Goal: Task Accomplishment & Management: Use online tool/utility

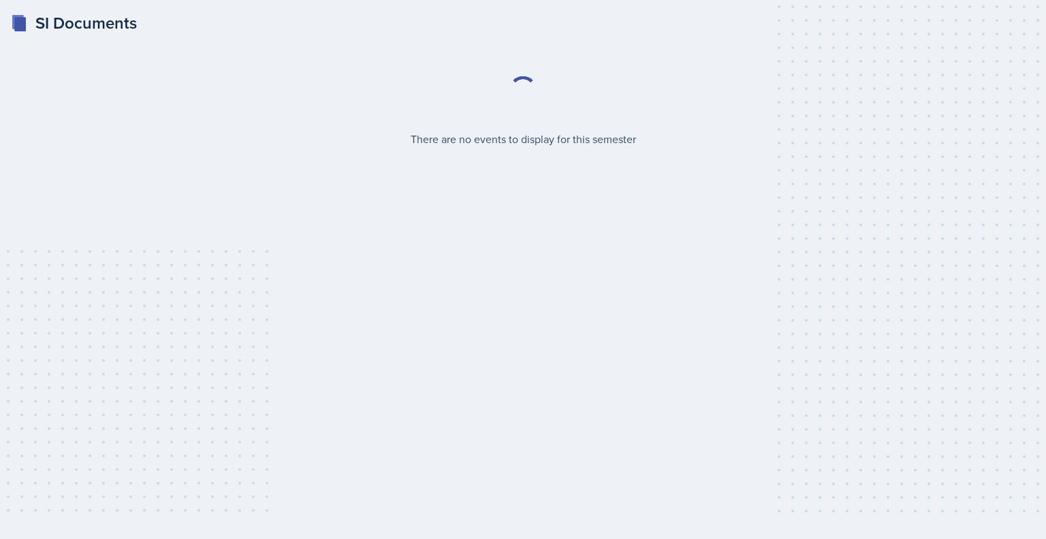
select select "2bed604d-1099-4043-b1bc-2365e8740244"
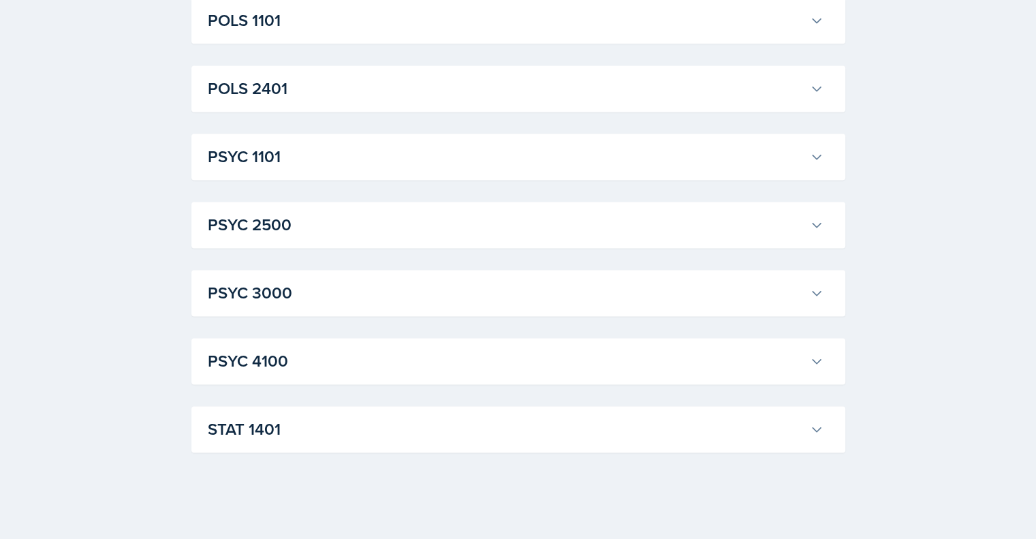
scroll to position [1896, 0]
click at [354, 417] on h3 "STAT 1401" at bounding box center [506, 429] width 596 height 25
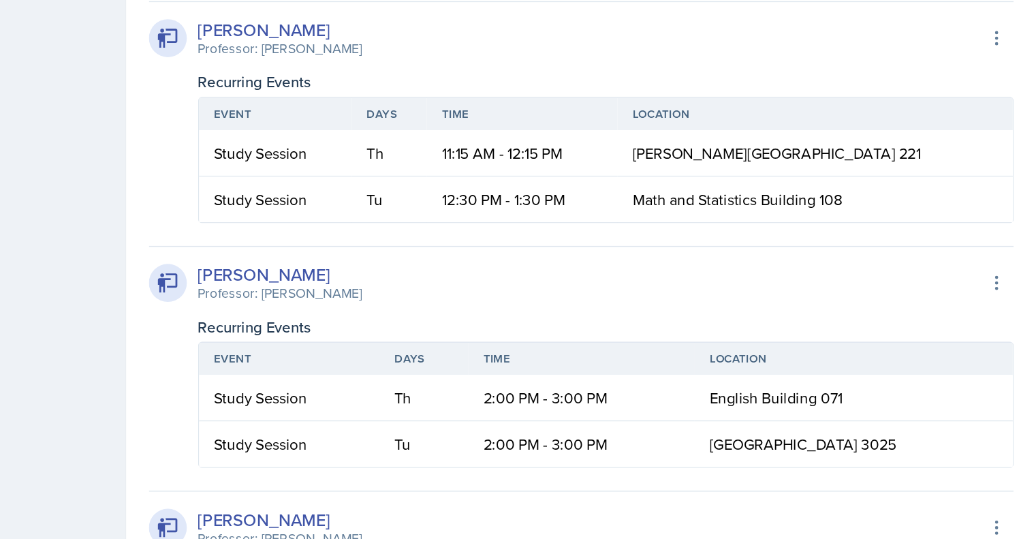
scroll to position [2357, 0]
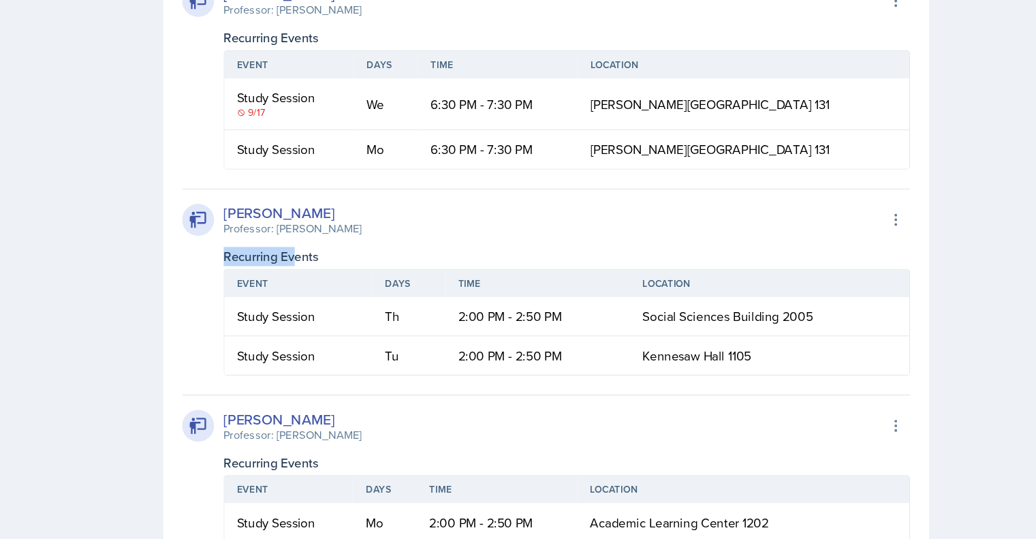
drag, startPoint x: 352, startPoint y: 200, endPoint x: 302, endPoint y: 203, distance: 50.5
click at [302, 203] on div "[PERSON_NAME] Professor: [PERSON_NAME] Export to Google Calendar Recurring Even…" at bounding box center [518, 240] width 621 height 159
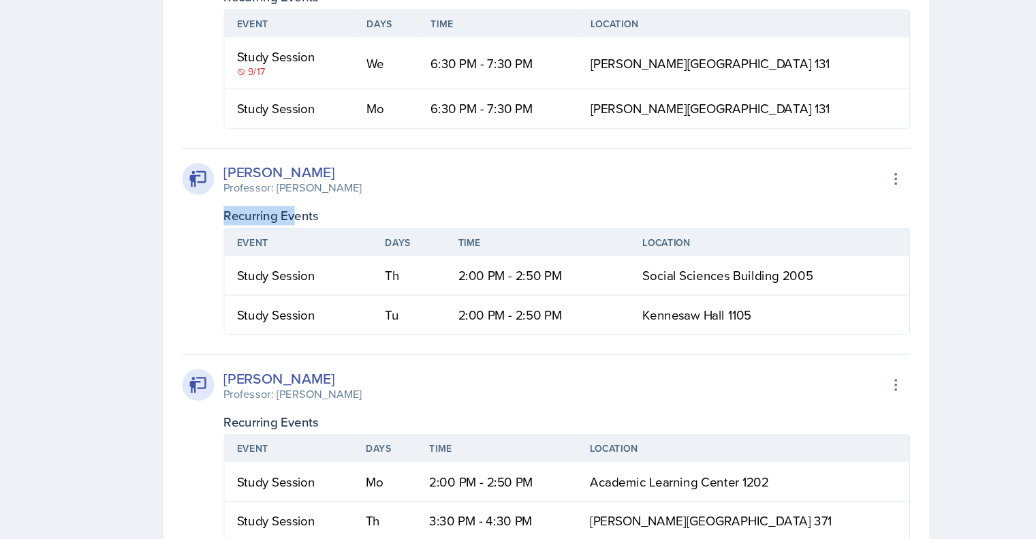
click at [352, 199] on div "[PERSON_NAME] Professor: [PERSON_NAME] Export to Google Calendar" at bounding box center [518, 187] width 621 height 30
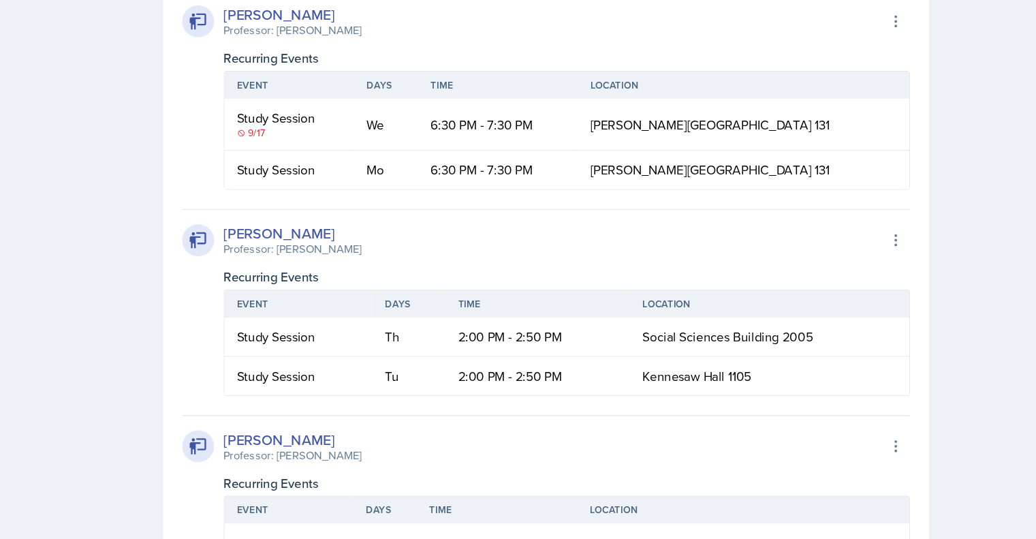
scroll to position [2339, 0]
click at [261, 115] on div "9/17" at bounding box center [299, 114] width 89 height 12
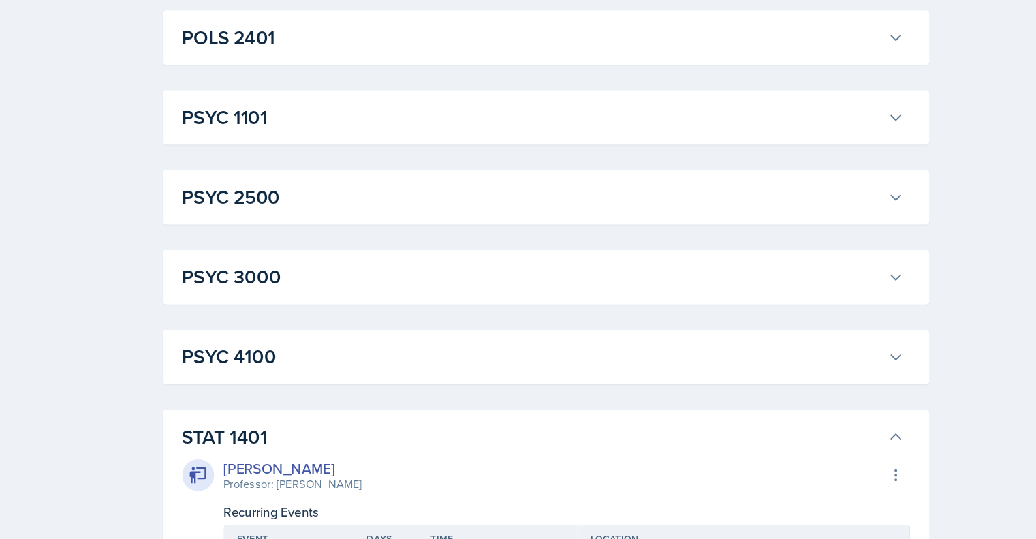
scroll to position [1885, 0]
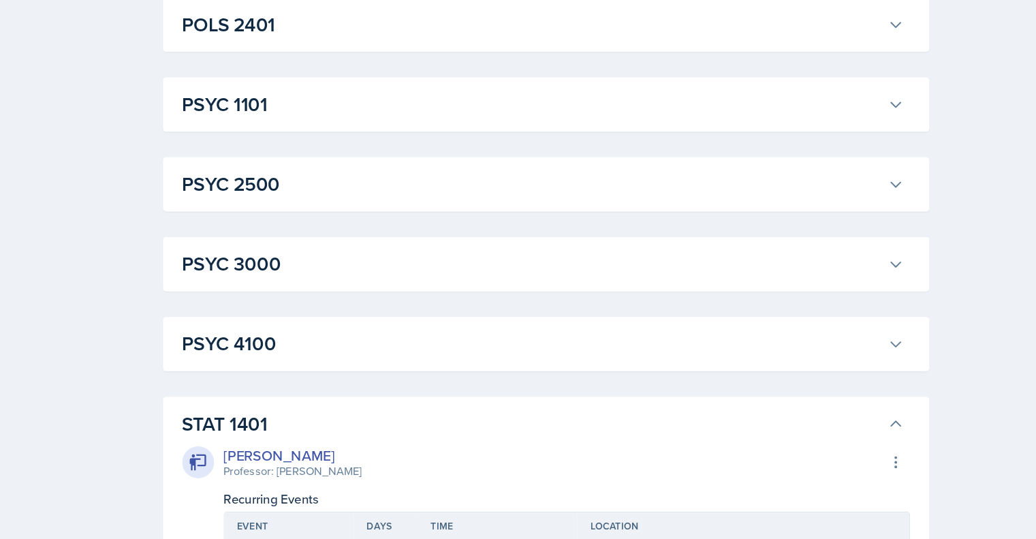
click at [234, 437] on h3 "STAT 1401" at bounding box center [506, 440] width 596 height 25
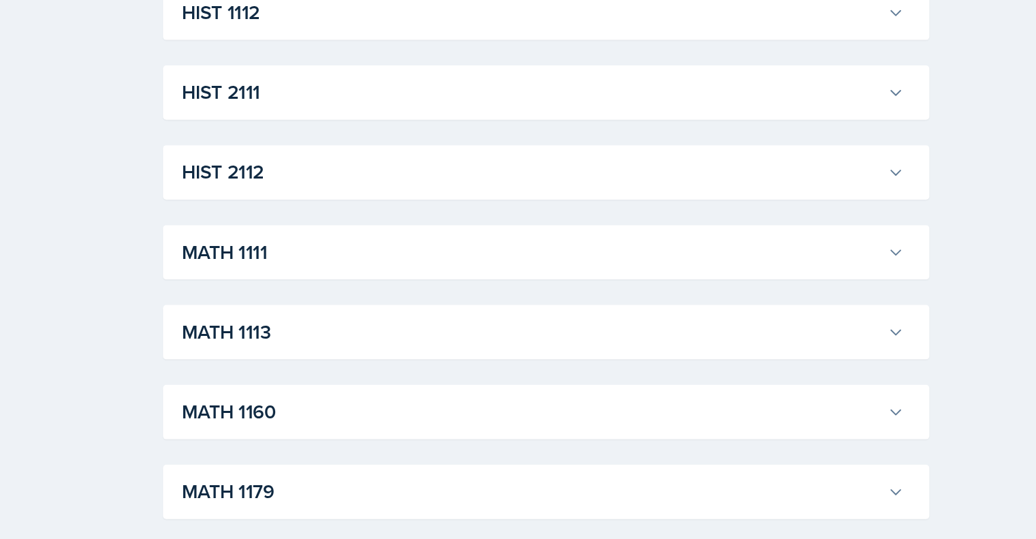
scroll to position [1091, 0]
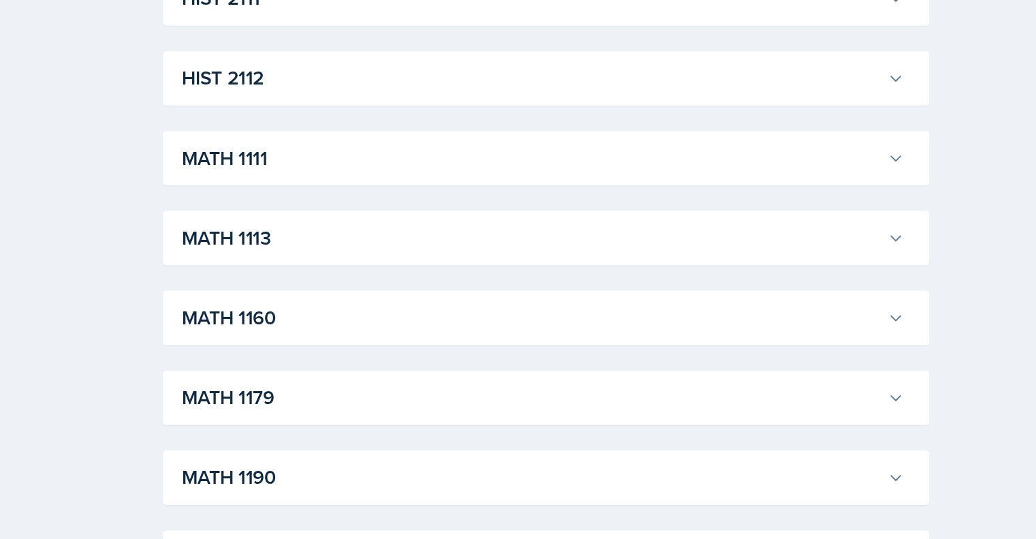
click at [332, 285] on h3 "MATH 1113" at bounding box center [506, 281] width 596 height 25
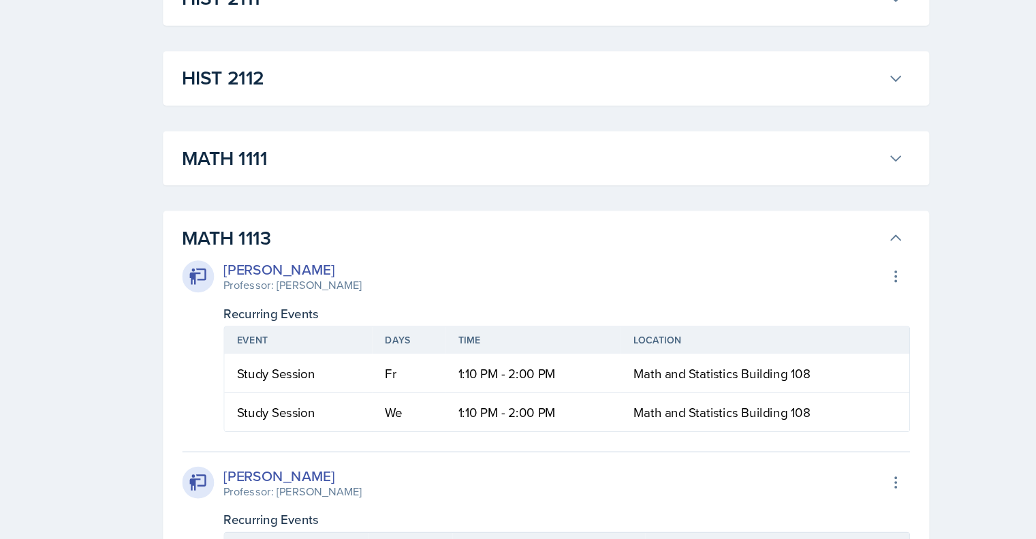
click at [332, 285] on h3 "MATH 1113" at bounding box center [506, 281] width 596 height 25
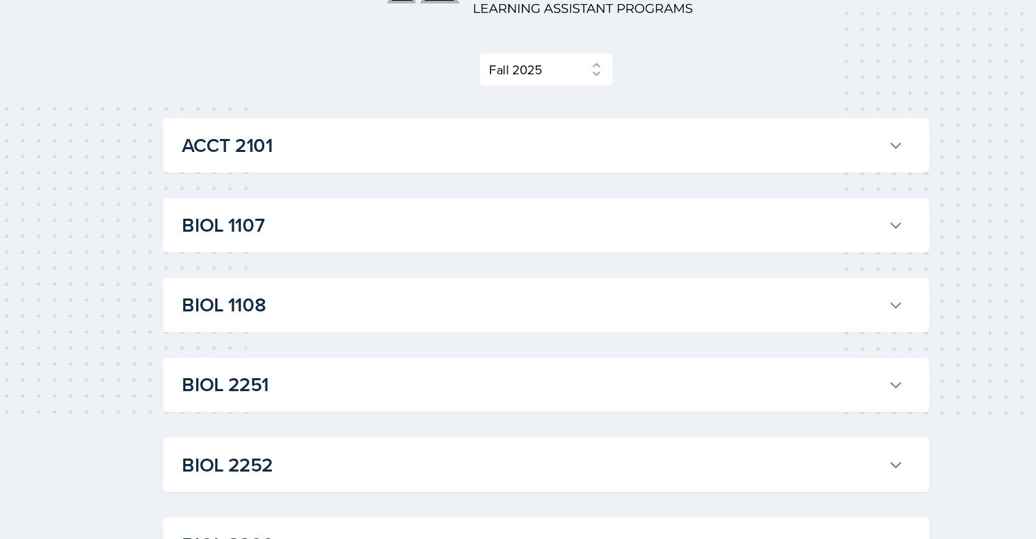
scroll to position [0, 0]
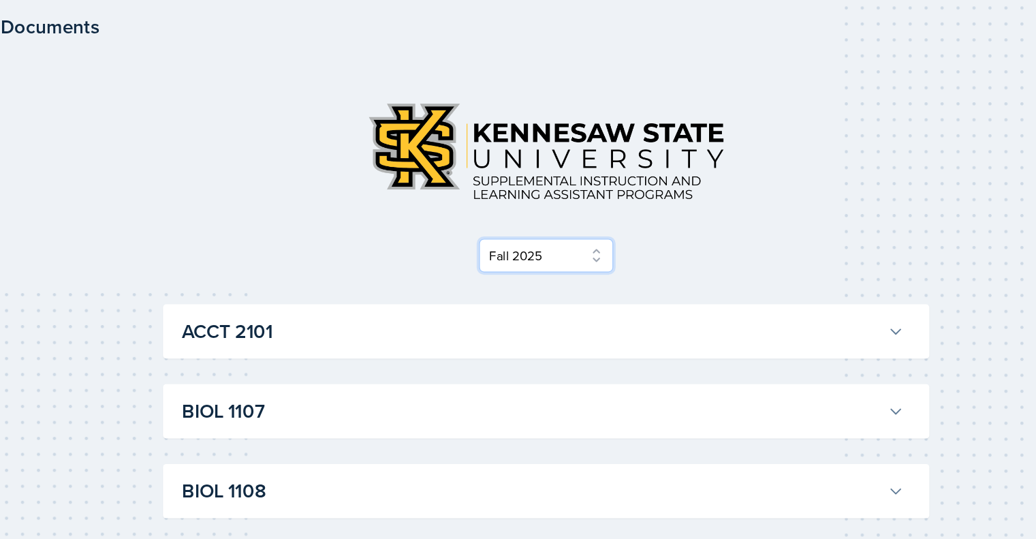
click at [468, 224] on select "Select Semester Fall 2025 Summer 2025 Spring 2025 Fall 2024 Summer 2024 Spring …" at bounding box center [518, 218] width 114 height 29
